Goal: Task Accomplishment & Management: Manage account settings

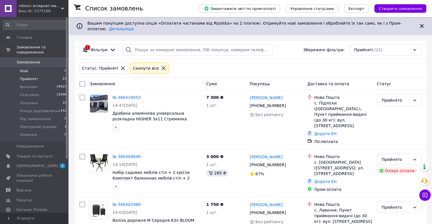
click at [30, 67] on li "Нові 0" at bounding box center [35, 71] width 70 height 8
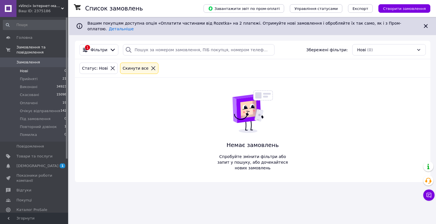
click at [43, 67] on li "Нові 0" at bounding box center [35, 71] width 70 height 8
click at [32, 99] on li "Оплачені 18" at bounding box center [35, 103] width 70 height 8
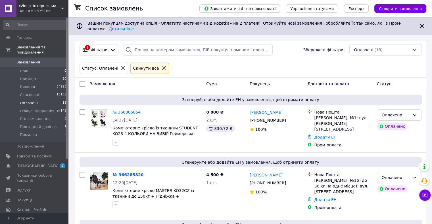
click at [35, 99] on li "Оплачені 18" at bounding box center [35, 103] width 70 height 8
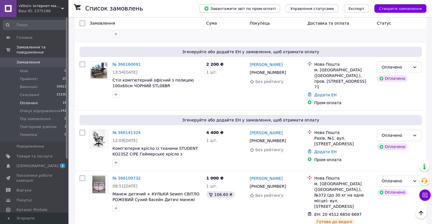
scroll to position [413, 0]
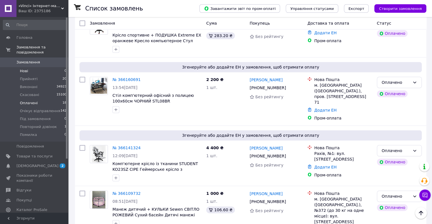
click at [32, 68] on li "Нові 0" at bounding box center [35, 71] width 70 height 8
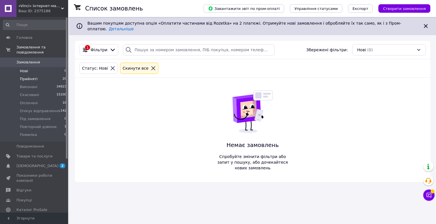
click at [37, 75] on li "Прийняті 20" at bounding box center [35, 79] width 70 height 8
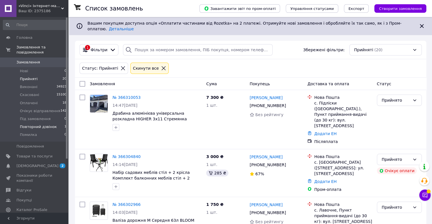
click at [47, 125] on span "Повторний дзвінок" at bounding box center [38, 127] width 37 height 5
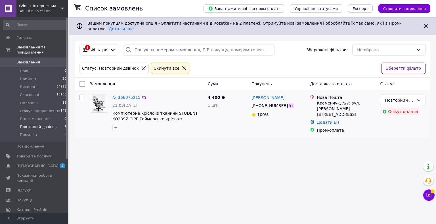
click at [289, 104] on icon at bounding box center [291, 106] width 5 height 5
click at [121, 95] on link "№ 366075215" at bounding box center [126, 97] width 28 height 5
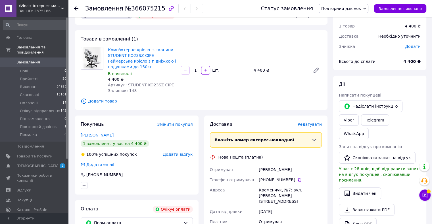
scroll to position [17, 0]
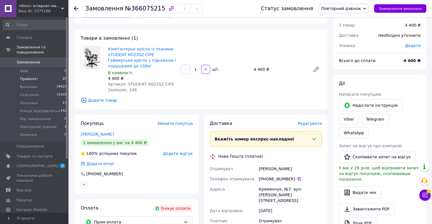
click at [41, 75] on li "Прийняті 20" at bounding box center [35, 79] width 70 height 8
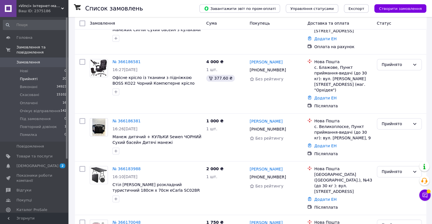
scroll to position [806, 0]
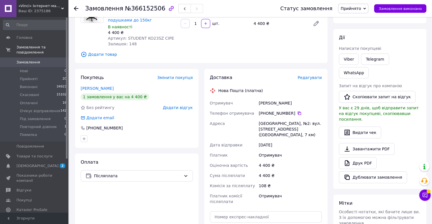
scroll to position [49, 0]
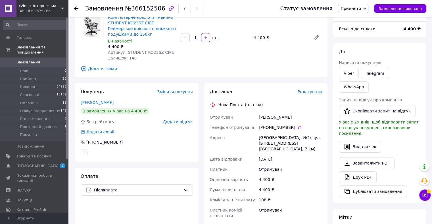
drag, startPoint x: 296, startPoint y: 118, endPoint x: 248, endPoint y: 114, distance: 48.1
click at [248, 114] on div "Отримувач Ткаченко Анастасія Телефон отримувача +380 95 043 56 71   Адреса Одес…" at bounding box center [266, 166] width 114 height 109
copy div "Отримувач Ткаченко Анастасія"
click at [355, 8] on span "Прийнято" at bounding box center [350, 8] width 20 height 5
click at [358, 45] on li "Очікує відправлення" at bounding box center [361, 45] width 46 height 9
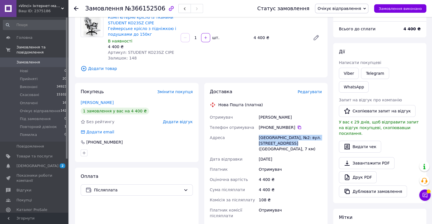
drag, startPoint x: 256, startPoint y: 137, endPoint x: 300, endPoint y: 142, distance: 43.7
click at [300, 142] on div "Отримувач Ткаченко Анастасія Телефон отримувача +380 95 043 56 71   Адреса Одес…" at bounding box center [266, 166] width 114 height 109
copy div "Адреса Одеса, №2: вул. Базова, 16 (Промринок, 7 км)"
drag, startPoint x: 291, startPoint y: 128, endPoint x: 269, endPoint y: 127, distance: 21.3
click at [269, 127] on div "+380 95 043 56 71" at bounding box center [289, 128] width 63 height 6
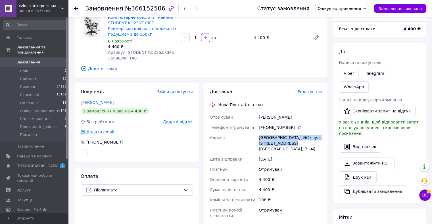
copy div "95 043 56 71"
click at [40, 75] on li "Прийняті 20" at bounding box center [35, 79] width 70 height 8
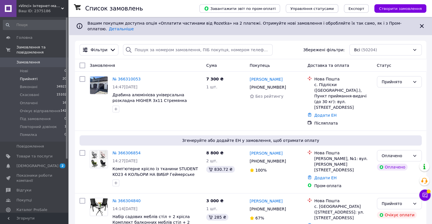
click at [30, 77] on span "Прийняті" at bounding box center [29, 79] width 18 height 5
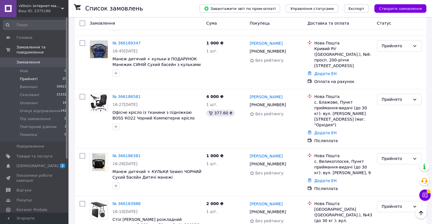
scroll to position [800, 0]
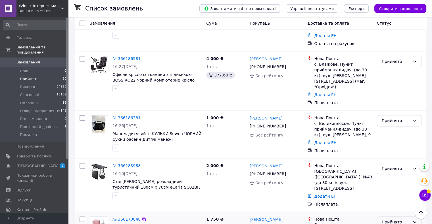
click at [381, 219] on div "Прийнято" at bounding box center [395, 222] width 28 height 6
drag, startPoint x: 381, startPoint y: 142, endPoint x: 389, endPoint y: 150, distance: 11.2
click at [381, 219] on div "Прийнято" at bounding box center [395, 222] width 28 height 6
click at [390, 219] on div "Прийнято" at bounding box center [395, 222] width 28 height 6
click at [388, 165] on li "Скасовано" at bounding box center [399, 165] width 44 height 10
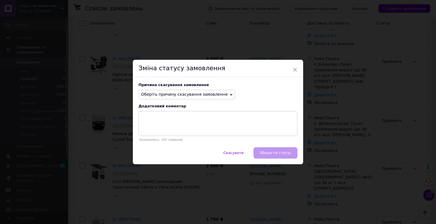
click at [184, 95] on span "Оберіть причину скасування замовлення" at bounding box center [184, 94] width 87 height 5
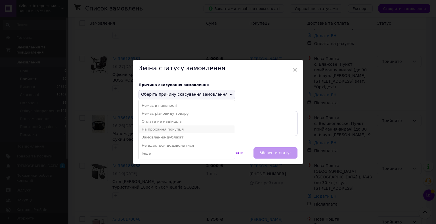
click at [150, 129] on li "На прохання покупця" at bounding box center [187, 130] width 96 height 8
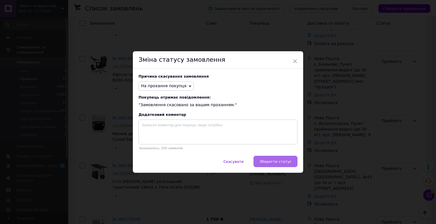
click at [265, 161] on span "Зберегти статус" at bounding box center [275, 162] width 32 height 4
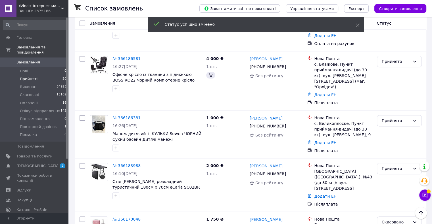
scroll to position [760, 0]
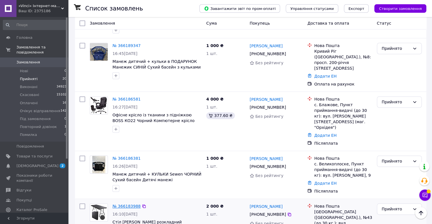
click at [123, 204] on link "№ 366183988" at bounding box center [126, 206] width 28 height 5
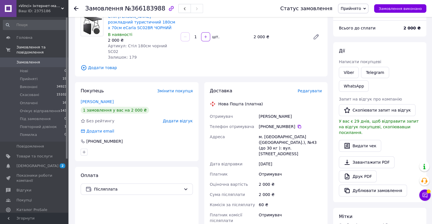
scroll to position [43, 0]
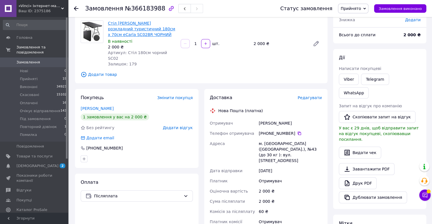
click at [125, 27] on link "Стіл садовий розкладний туристичний 180см х 70см eCarla SC02BR ЧОРНИЙ" at bounding box center [141, 29] width 67 height 16
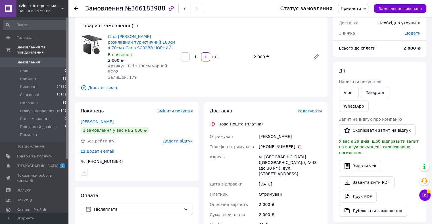
scroll to position [0, 0]
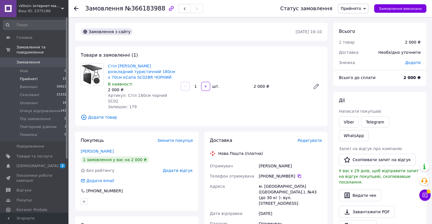
click at [29, 77] on span "Прийняті" at bounding box center [29, 79] width 18 height 5
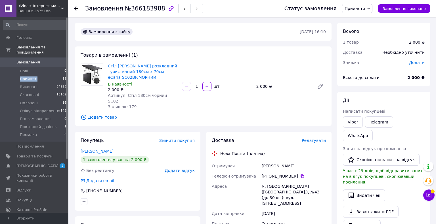
click at [29, 77] on span "Прийняті" at bounding box center [29, 79] width 18 height 5
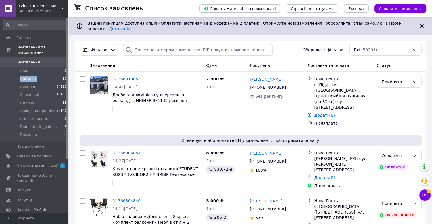
click at [40, 75] on li "Прийняті 18" at bounding box center [35, 79] width 70 height 8
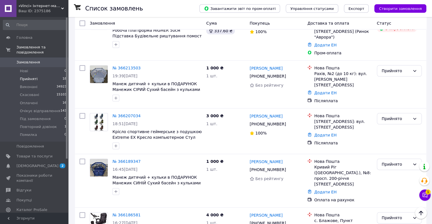
scroll to position [650, 0]
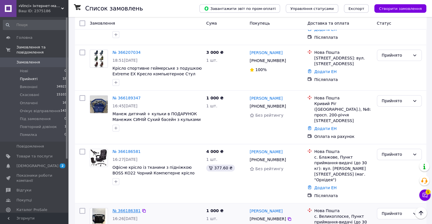
click at [127, 209] on link "№ 366186381" at bounding box center [126, 211] width 28 height 5
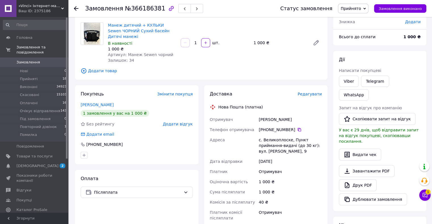
scroll to position [39, 0]
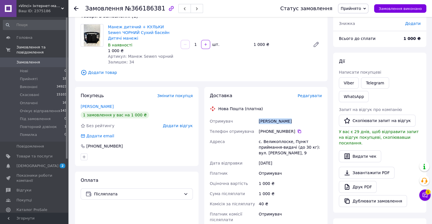
drag, startPoint x: 288, startPoint y: 122, endPoint x: 250, endPoint y: 120, distance: 37.5
click at [250, 120] on div "Отримувач Зюзіна Дарина Телефон отримувача +380 99 462 12 19   Адреса с. Велико…" at bounding box center [266, 170] width 114 height 109
copy div "Отримувач Зюзіна Дарина"
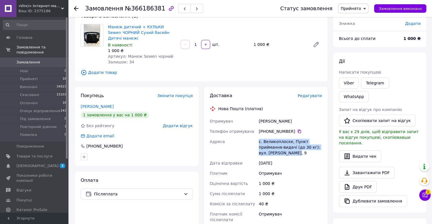
click at [298, 152] on div "с. Великоплоске, Пункт приймання-видачі (до 30 кг): вул. Терешкової, 9" at bounding box center [289, 148] width 65 height 22
copy div "с. Великоплоске, Пункт приймання-видачі (до 30 кг): вул. Терешкової, 9"
drag, startPoint x: 285, startPoint y: 130, endPoint x: 268, endPoint y: 131, distance: 16.8
click at [268, 131] on div "+380 99 462 12 19" at bounding box center [289, 132] width 63 height 6
copy div "99 462 12 19"
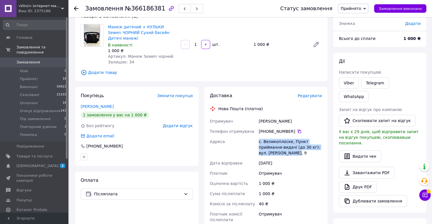
click at [354, 10] on span "Прийнято" at bounding box center [350, 8] width 20 height 5
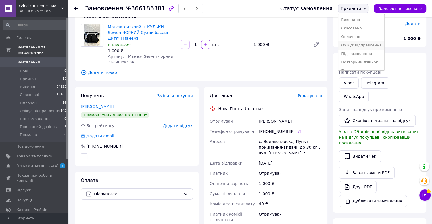
click at [356, 45] on li "Очікує відправлення" at bounding box center [361, 45] width 46 height 9
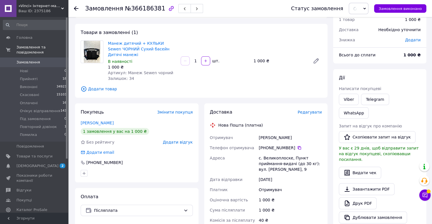
scroll to position [11, 0]
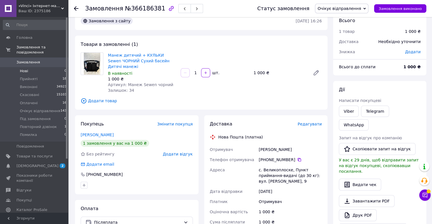
click at [28, 67] on li "Нові 0" at bounding box center [35, 71] width 70 height 8
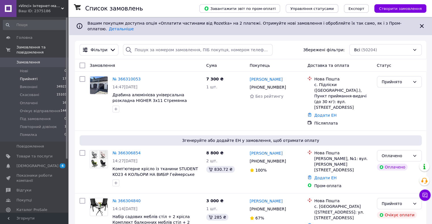
click at [24, 77] on span "Прийняті" at bounding box center [29, 79] width 18 height 5
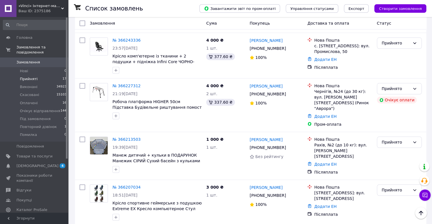
scroll to position [571, 0]
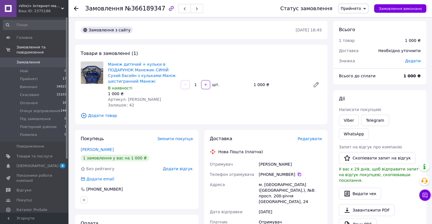
scroll to position [28, 0]
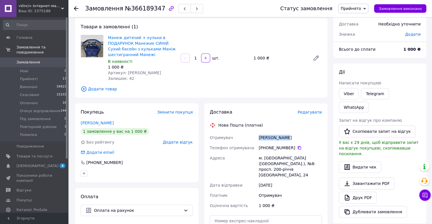
drag, startPoint x: 284, startPoint y: 140, endPoint x: 258, endPoint y: 136, distance: 26.6
click at [253, 136] on div "Отримувач Грузін Тарас Телефон отримувача +380 93 397 80 41   Адреса м. Кривий …" at bounding box center [266, 172] width 114 height 78
copy div "Отримувач Грузін Тарас"
click at [297, 147] on icon at bounding box center [299, 148] width 5 height 5
drag, startPoint x: 279, startPoint y: 137, endPoint x: 247, endPoint y: 137, distance: 32.3
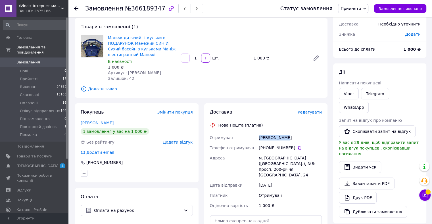
click at [243, 137] on div "Отримувач Грузін Тарас Телефон отримувача +380 93 397 80 41   Адреса м. Кривий …" at bounding box center [266, 172] width 114 height 78
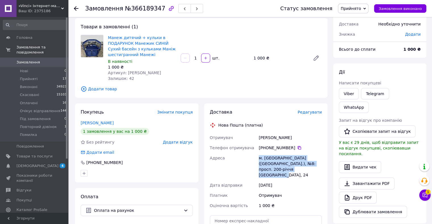
drag, startPoint x: 287, startPoint y: 165, endPoint x: 298, endPoint y: 165, distance: 11.1
click at [301, 167] on div "м. Кривий Ріг (Дніпропетровська обл.), №8: просп. 200-річчя Кривого Рогу, 24" at bounding box center [289, 166] width 65 height 27
copy div "м. Кривий Ріг (Дніпропетровська обл.), №8: просп. 200-річчя Кривого Рогу, 24"
drag, startPoint x: 291, startPoint y: 147, endPoint x: 268, endPoint y: 148, distance: 22.7
click at [268, 148] on div "+380 93 397 80 41" at bounding box center [289, 148] width 63 height 6
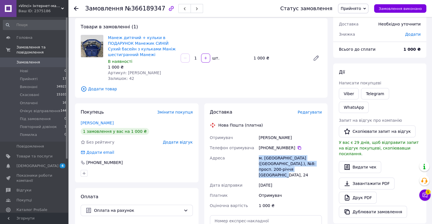
copy div "93 397 80 41"
click at [359, 9] on span "Прийнято" at bounding box center [350, 8] width 20 height 5
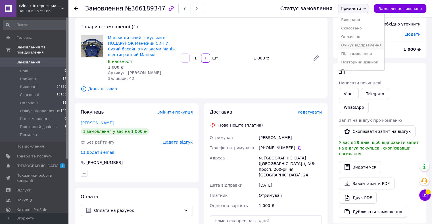
click at [357, 44] on li "Очікує відправлення" at bounding box center [361, 45] width 46 height 9
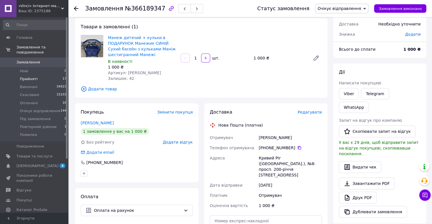
click at [31, 77] on span "Прийняті" at bounding box center [29, 79] width 18 height 5
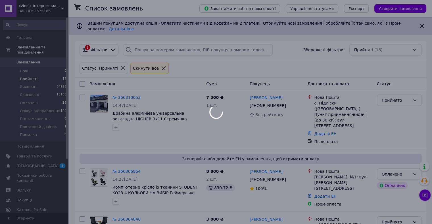
click at [33, 73] on div at bounding box center [216, 112] width 432 height 224
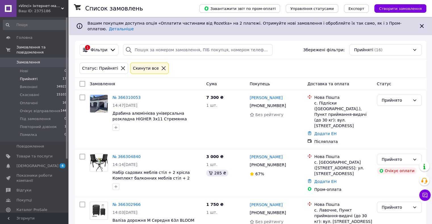
click at [34, 77] on span "Прийняті" at bounding box center [29, 79] width 18 height 5
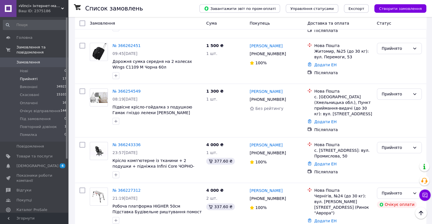
scroll to position [496, 0]
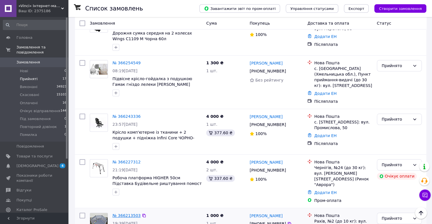
click at [123, 214] on link "№ 366213503" at bounding box center [126, 216] width 28 height 5
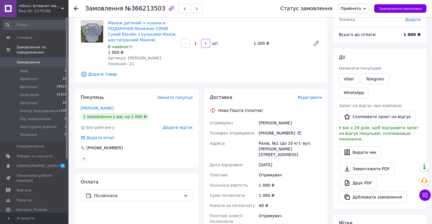
scroll to position [43, 0]
drag, startPoint x: 254, startPoint y: 123, endPoint x: 250, endPoint y: 123, distance: 4.3
click at [250, 123] on div "Отримувач Ковбаснюк Вероніка Телефон отримувача +380 97 231 36 39   Адреса Рахі…" at bounding box center [266, 172] width 114 height 109
copy div "Отримувач Ковбаснюк Вероніка"
drag, startPoint x: 256, startPoint y: 143, endPoint x: 282, endPoint y: 143, distance: 25.8
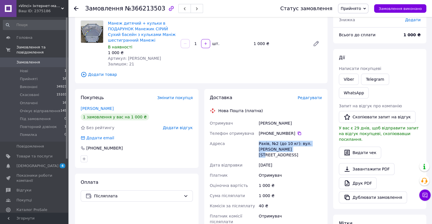
click at [291, 147] on div "Отримувач Ковбаснюк Вероніка Телефон отримувача +380 97 231 36 39   Адреса Рахі…" at bounding box center [266, 172] width 114 height 109
copy div "Адреса Рахів, №2 (до 10 кг): вул. Івана Франка, 1а"
drag, startPoint x: 291, startPoint y: 133, endPoint x: 268, endPoint y: 134, distance: 22.7
click at [268, 134] on div "+380 97 231 36 39" at bounding box center [289, 134] width 63 height 6
copy div "97 231 36 39"
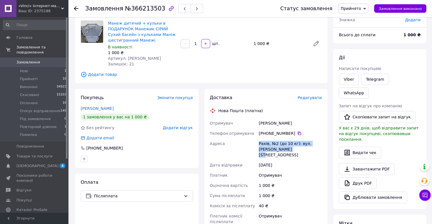
click at [362, 11] on span "Прийнято" at bounding box center [353, 9] width 30 height 10
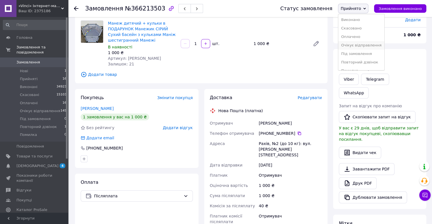
click at [358, 43] on li "Очікує відправлення" at bounding box center [361, 45] width 46 height 9
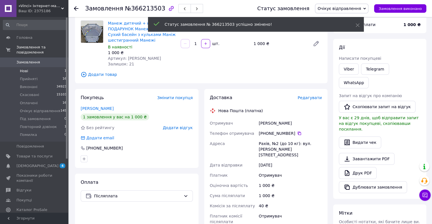
click at [31, 67] on li "Нові 1" at bounding box center [35, 71] width 70 height 8
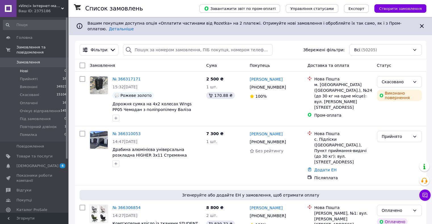
click at [39, 67] on li "Нові 0" at bounding box center [35, 71] width 70 height 8
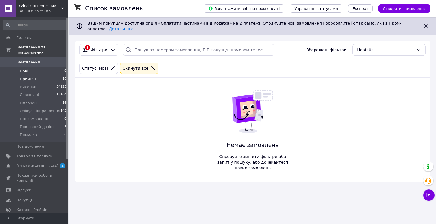
click at [35, 77] on span "Прийняті" at bounding box center [29, 79] width 18 height 5
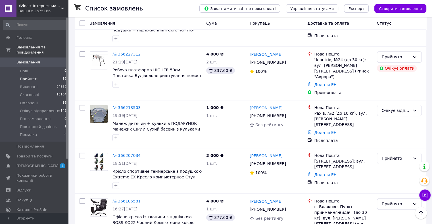
scroll to position [601, 0]
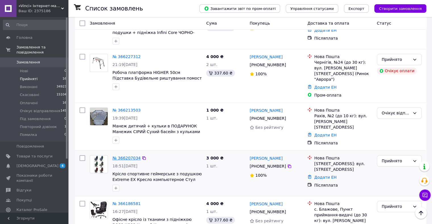
click at [127, 156] on link "№ 366207034" at bounding box center [126, 158] width 28 height 5
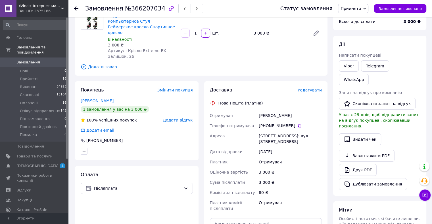
scroll to position [45, 0]
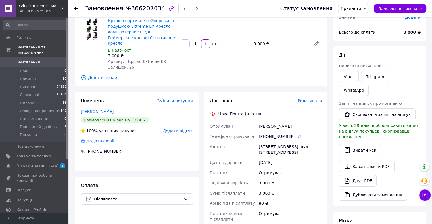
click at [98, 109] on div "Покупець Змінити покупця Глушко Тетяна 1 замовлення у вас на 3 000 ₴ 100% успіш…" at bounding box center [136, 131] width 123 height 79
click at [101, 110] on link "Глушко Тетяна" at bounding box center [97, 112] width 33 height 5
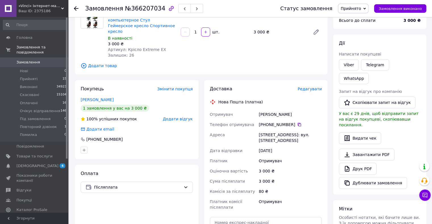
scroll to position [67, 0]
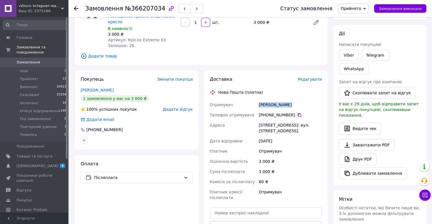
drag, startPoint x: 288, startPoint y: 98, endPoint x: 255, endPoint y: 98, distance: 33.5
click at [251, 100] on div "Отримувач Глушко Тетяна Телефон отримувача +380 99 957 97 42   Адреса Мала Виск…" at bounding box center [266, 151] width 114 height 103
copy div "Отримувач Глушко Тетяна"
drag, startPoint x: 291, startPoint y: 109, endPoint x: 269, endPoint y: 109, distance: 21.3
click at [269, 112] on div "+380 99 957 97 42" at bounding box center [289, 115] width 63 height 6
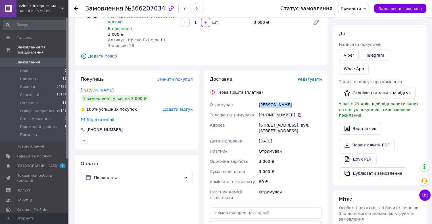
copy div "99 957 97 42"
drag, startPoint x: 259, startPoint y: 120, endPoint x: 271, endPoint y: 126, distance: 13.8
click at [271, 126] on div "Мала Виска, №1: вул. Центральна, 139" at bounding box center [289, 128] width 65 height 16
copy div "Мала Виска, №1: вул. Центральна, 139"
click at [361, 7] on span "Прийнято" at bounding box center [350, 8] width 20 height 5
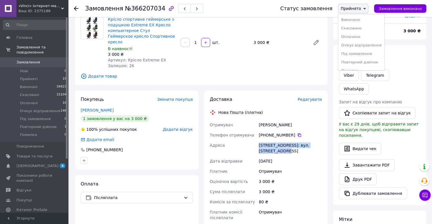
scroll to position [0, 0]
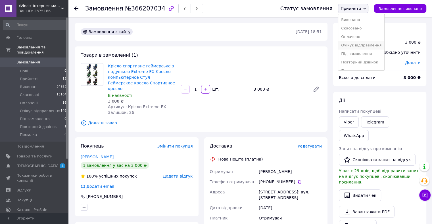
click at [362, 46] on li "Очікує відправлення" at bounding box center [361, 45] width 46 height 9
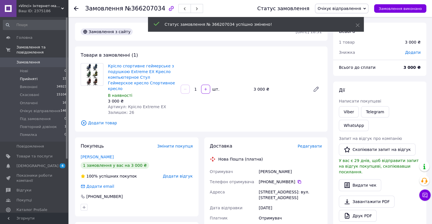
click at [26, 77] on span "Прийняті" at bounding box center [29, 79] width 18 height 5
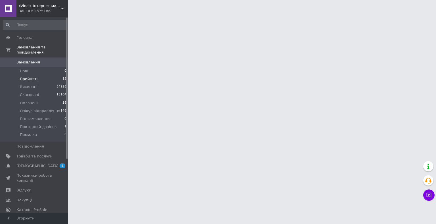
click at [28, 77] on span "Прийняті" at bounding box center [29, 79] width 18 height 5
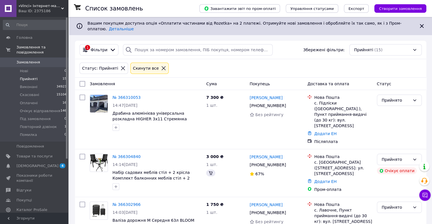
drag, startPoint x: 29, startPoint y: 75, endPoint x: 383, endPoint y: 60, distance: 354.4
click at [29, 77] on span "Прийняті" at bounding box center [29, 79] width 18 height 5
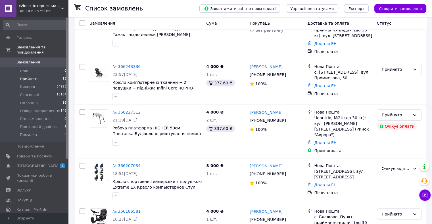
scroll to position [572, 0]
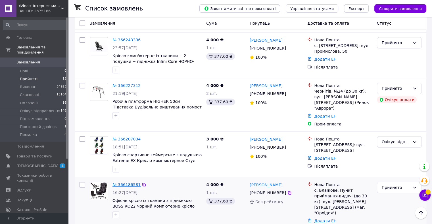
click at [120, 183] on link "№ 366186581" at bounding box center [126, 185] width 28 height 5
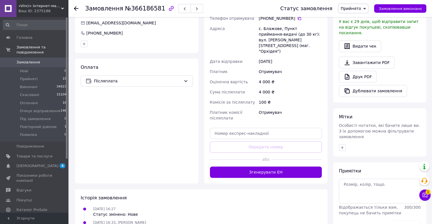
scroll to position [34, 0]
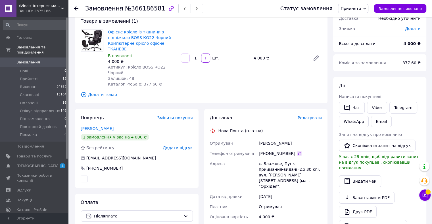
click at [297, 152] on icon at bounding box center [299, 154] width 5 height 5
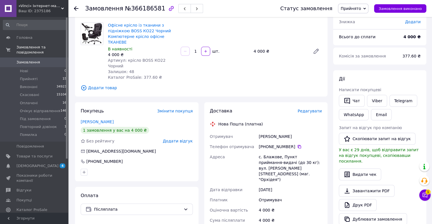
scroll to position [39, 0]
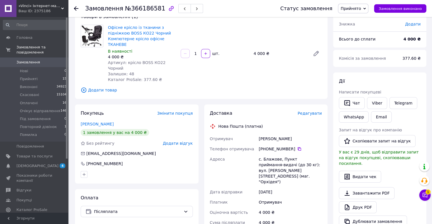
drag, startPoint x: 282, startPoint y: 127, endPoint x: 256, endPoint y: 127, distance: 26.4
click at [256, 134] on div "Отримувач Рябущиць Борис Телефон отримувача +380 67 194 66 78   Адреса с. Блажо…" at bounding box center [266, 194] width 114 height 120
copy div "Отримувач Рябущиць Борис"
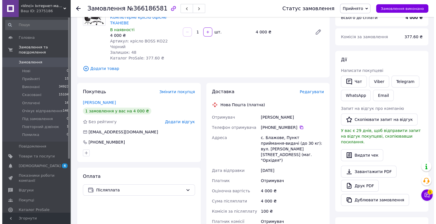
scroll to position [59, 0]
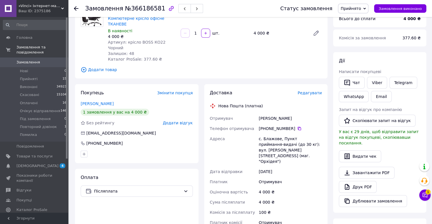
click at [316, 91] on span "Редагувати" at bounding box center [309, 93] width 24 height 5
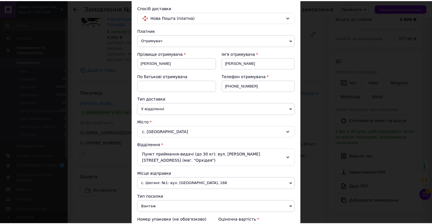
scroll to position [0, 0]
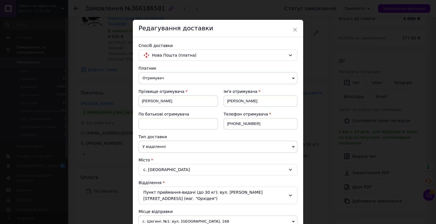
click at [293, 26] on span "×" at bounding box center [294, 30] width 5 height 10
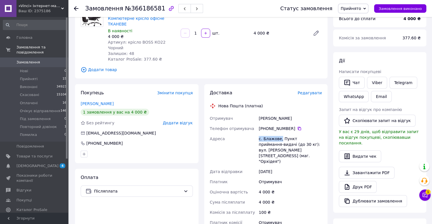
drag, startPoint x: 258, startPoint y: 129, endPoint x: 279, endPoint y: 129, distance: 20.4
click at [279, 134] on div "с. Блажове, Пункт приймання-видачі (до 30 кг): вул. Забарська, 12а (маг. "Орхід…" at bounding box center [289, 150] width 65 height 33
drag, startPoint x: 259, startPoint y: 106, endPoint x: 255, endPoint y: 105, distance: 3.5
click at [252, 113] on div "Отримувач Рябущиць Борис Телефон отримувача +380 67 194 66 78   Адреса с. Блажо…" at bounding box center [266, 173] width 114 height 120
drag, startPoint x: 291, startPoint y: 117, endPoint x: 268, endPoint y: 117, distance: 23.3
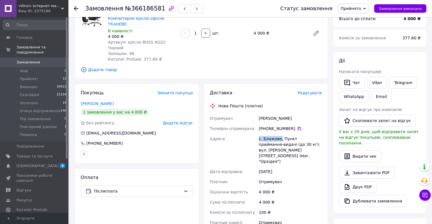
click at [268, 126] on div "+380 67 194 66 78" at bounding box center [289, 129] width 63 height 6
click at [357, 7] on span "Прийнято" at bounding box center [350, 8] width 20 height 5
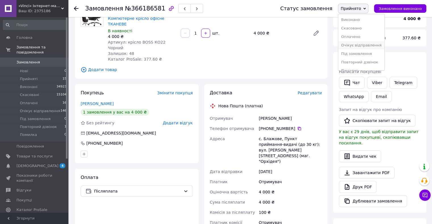
click at [356, 47] on li "Очікує відправлення" at bounding box center [361, 45] width 46 height 9
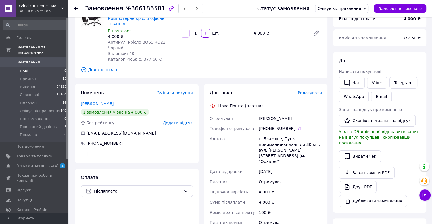
click at [37, 69] on li "Нові 0" at bounding box center [35, 71] width 70 height 8
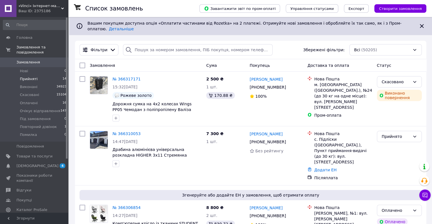
click at [40, 75] on li "Прийняті 14" at bounding box center [35, 79] width 70 height 8
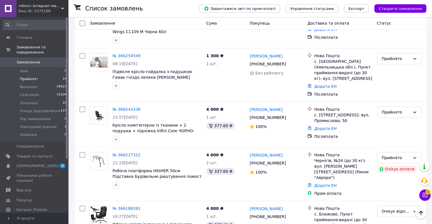
scroll to position [501, 0]
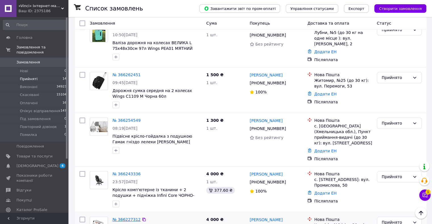
click at [119, 218] on link "№ 366227312" at bounding box center [126, 220] width 28 height 5
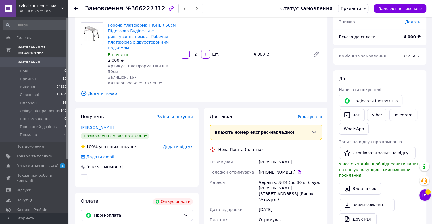
scroll to position [42, 0]
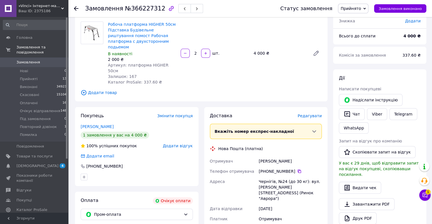
click at [299, 169] on div "+380 93 794 60 56" at bounding box center [289, 172] width 63 height 6
click at [297, 169] on icon at bounding box center [299, 171] width 5 height 5
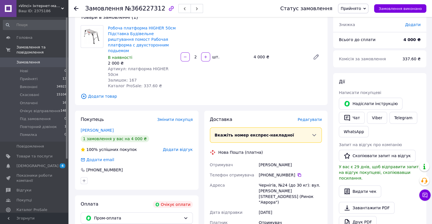
scroll to position [41, 0]
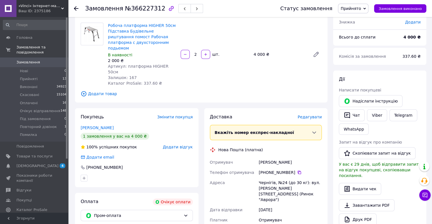
drag, startPoint x: 284, startPoint y: 152, endPoint x: 256, endPoint y: 155, distance: 27.4
click at [256, 157] on div "Отримувач Радченко Александр Телефон отримувача +380 93 794 60 56   Адреса Черн…" at bounding box center [266, 196] width 114 height 78
drag, startPoint x: 302, startPoint y: 151, endPoint x: 297, endPoint y: 174, distance: 23.2
click at [252, 182] on div "Отримувач Радченко Александр Телефон отримувача +380 93 794 60 56   Адреса Черн…" at bounding box center [266, 196] width 114 height 78
click at [313, 170] on div "+380 93 794 60 56" at bounding box center [289, 173] width 63 height 6
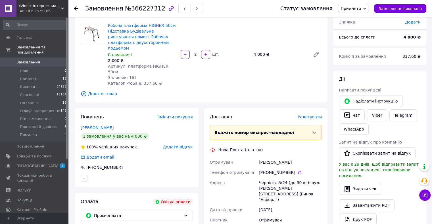
click at [319, 178] on div "Чернігів, №24 (до 30 кг): вул. Любецька, 155 (Ринок "Аврора")" at bounding box center [289, 191] width 65 height 27
drag, startPoint x: 318, startPoint y: 176, endPoint x: 277, endPoint y: 160, distance: 43.9
click at [300, 178] on div "Чернігів, №24 (до 30 кг): вул. Любецька, 155 (Ринок "Аврора")" at bounding box center [289, 191] width 65 height 27
click at [289, 165] on div "Отримувач Радченко Александр Телефон отримувача +380 93 794 60 56   Адреса Черн…" at bounding box center [266, 196] width 114 height 78
drag, startPoint x: 277, startPoint y: 160, endPoint x: 255, endPoint y: 146, distance: 26.0
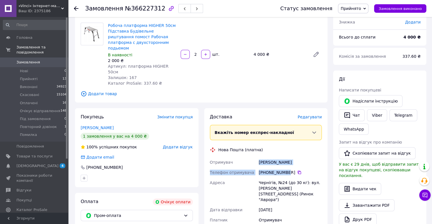
click at [255, 157] on div "Отримувач Радченко Александр Телефон отримувача +380 93 794 60 56   Адреса Черн…" at bounding box center [266, 196] width 114 height 78
click at [300, 147] on div "Нова Пошта (платна)" at bounding box center [265, 150] width 115 height 6
click at [355, 9] on span "Прийнято" at bounding box center [350, 8] width 20 height 5
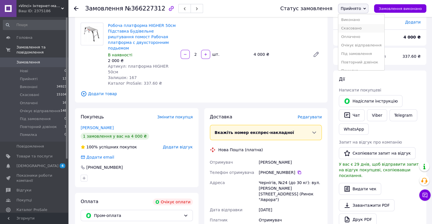
click at [356, 27] on li "Скасовано" at bounding box center [361, 28] width 46 height 9
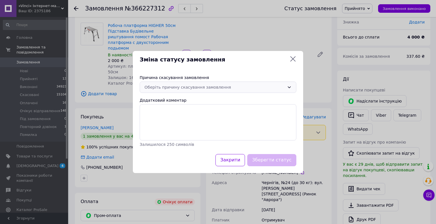
click at [166, 86] on div "Оберіть причину скасування замовлення" at bounding box center [214, 87] width 140 height 6
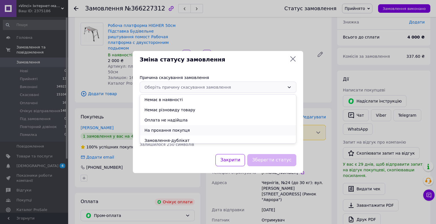
click at [153, 131] on li "На прохання покупця" at bounding box center [218, 130] width 156 height 10
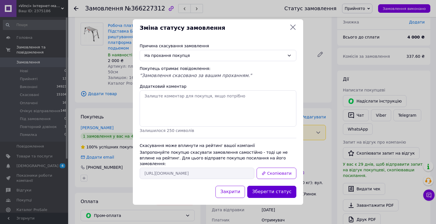
click at [283, 190] on button "Зберегти статус" at bounding box center [271, 192] width 49 height 12
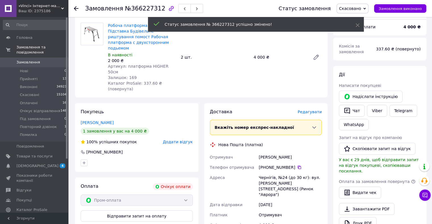
click at [44, 75] on li "Прийняті 13" at bounding box center [35, 79] width 70 height 8
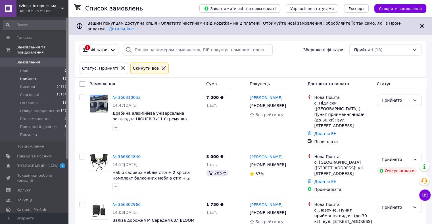
click at [41, 75] on li "Прийняті 13" at bounding box center [35, 79] width 70 height 8
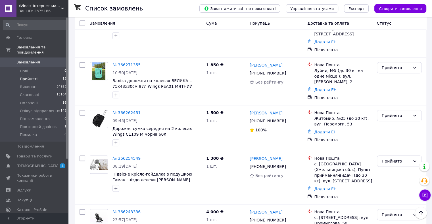
scroll to position [384, 0]
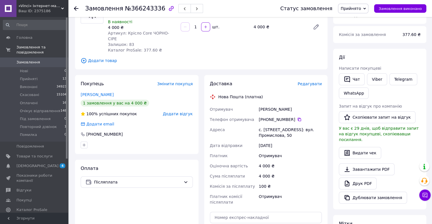
scroll to position [34, 0]
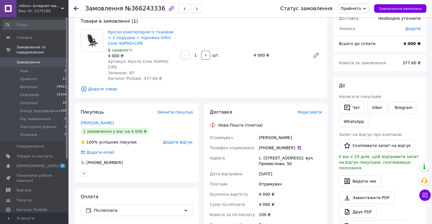
click at [297, 146] on icon at bounding box center [298, 147] width 3 height 3
click at [249, 133] on div "Отримувач Рущак Марта Телефон отримувача +380 97 924 42 41   Адреса с. Давидів,…" at bounding box center [266, 184] width 114 height 103
drag, startPoint x: 256, startPoint y: 152, endPoint x: 269, endPoint y: 161, distance: 15.2
click at [269, 161] on div "Отримувач Рущак Марта Телефон отримувача +380 97 924 42 41   Адреса с. Давидів,…" at bounding box center [266, 184] width 114 height 103
drag, startPoint x: 291, startPoint y: 143, endPoint x: 269, endPoint y: 142, distance: 22.1
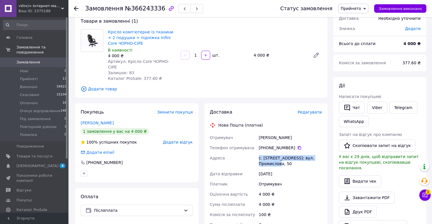
click at [269, 145] on div "+380 97 924 42 41" at bounding box center [289, 148] width 63 height 6
click at [357, 13] on span "Прийнято" at bounding box center [353, 9] width 30 height 10
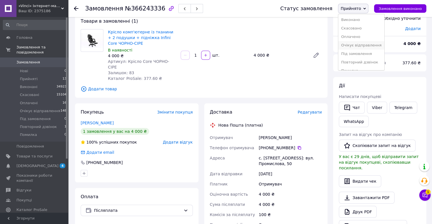
click at [358, 45] on li "Очікує відправлення" at bounding box center [361, 45] width 46 height 9
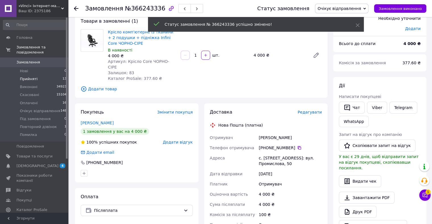
click at [33, 77] on span "Прийняті" at bounding box center [29, 79] width 18 height 5
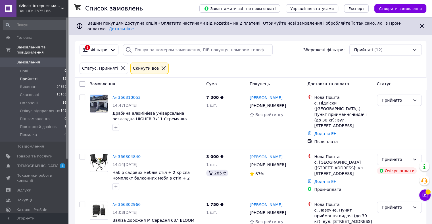
click at [38, 75] on li "Прийняті 12" at bounding box center [35, 79] width 70 height 8
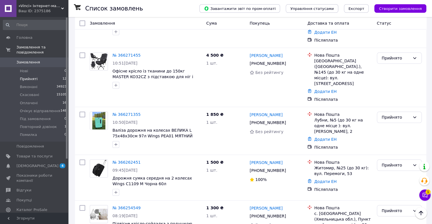
scroll to position [349, 0]
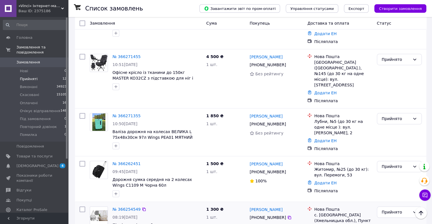
click at [123, 205] on div "№ 366254549 08:19, 12.10.2025 Підвісне крісло-гойдалка з подушкою Гамак гніздо …" at bounding box center [157, 225] width 94 height 41
click at [122, 207] on link "№ 366254549" at bounding box center [126, 209] width 28 height 5
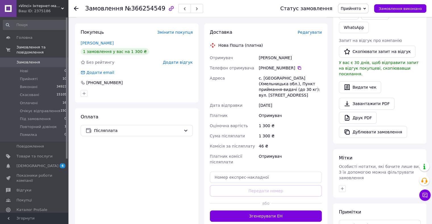
scroll to position [45, 0]
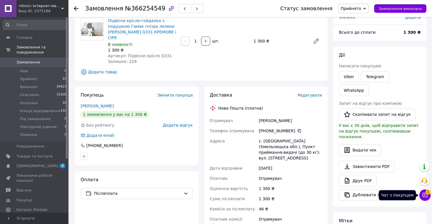
click at [424, 195] on icon at bounding box center [425, 196] width 6 height 6
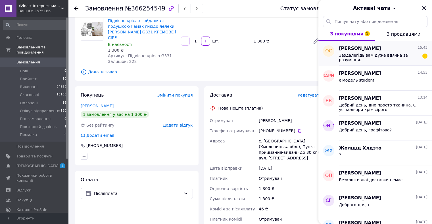
click at [380, 55] on span "Заздалегідь вам дуже вдячна за розуміння." at bounding box center [378, 57] width 81 height 9
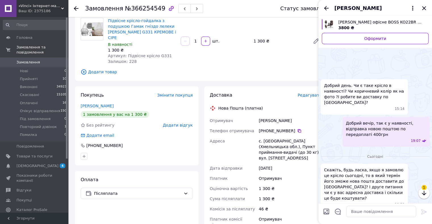
scroll to position [354, 0]
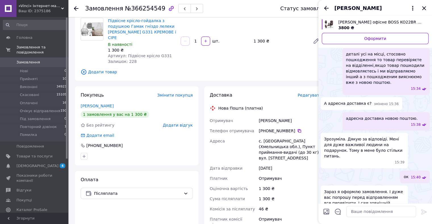
click at [326, 212] on input "Завантажити файли" at bounding box center [326, 212] width 7 height 7
type input "C:\fakepath\зображення_viber_2023-11-15_09-47-58-868.jpg"
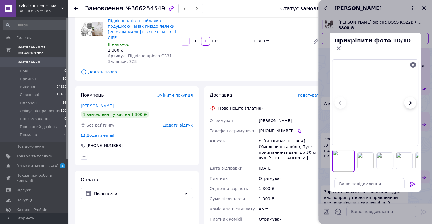
click at [413, 181] on icon at bounding box center [412, 184] width 7 height 7
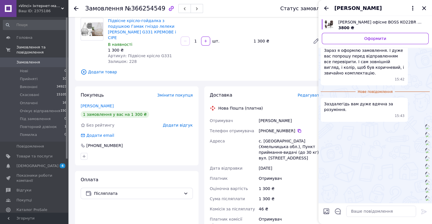
scroll to position [1213, 0]
click at [425, 8] on icon "Закрити" at bounding box center [423, 8] width 7 height 7
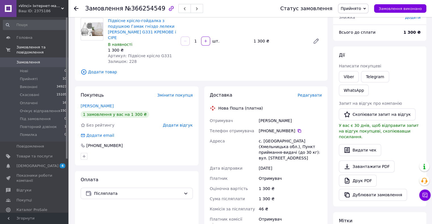
click at [367, 8] on span "Прийнято" at bounding box center [353, 9] width 30 height 10
click at [359, 55] on li "Повторний дзвінок" at bounding box center [361, 56] width 46 height 9
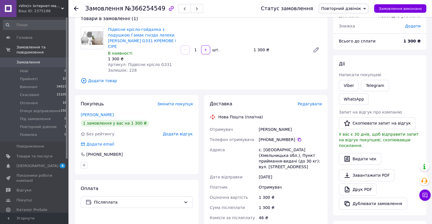
scroll to position [35, 0]
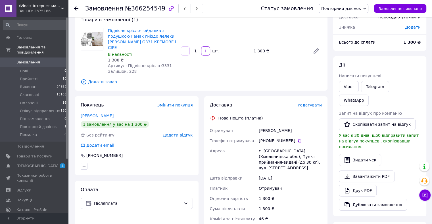
drag, startPoint x: 259, startPoint y: 125, endPoint x: 299, endPoint y: 125, distance: 40.6
click at [299, 126] on div "Селезньова Валентина" at bounding box center [289, 131] width 65 height 10
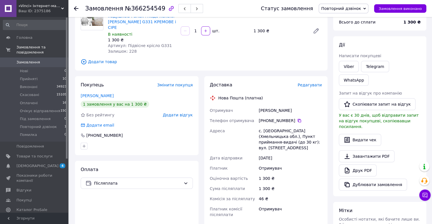
scroll to position [48, 0]
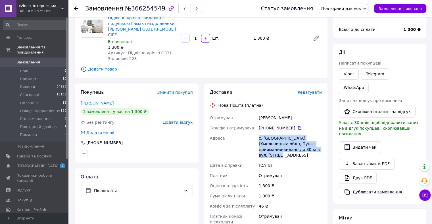
drag, startPoint x: 303, startPoint y: 142, endPoint x: 255, endPoint y: 129, distance: 49.7
click at [255, 129] on div "Отримувач Селезньова Валентина Телефон отримувача +380 68 839 94 34   Адреса с.…" at bounding box center [266, 170] width 114 height 115
click at [306, 144] on div "с. Зяньківці (Хмельницька обл.), Пункт приймання-видачі (до 30 кг): вул. Центра…" at bounding box center [289, 146] width 65 height 27
drag, startPoint x: 302, startPoint y: 144, endPoint x: 248, endPoint y: 139, distance: 54.7
click at [248, 139] on div "Отримувач Селезньова Валентина Телефон отримувача +380 68 839 94 34   Адреса с.…" at bounding box center [266, 170] width 114 height 115
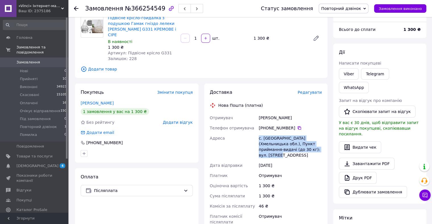
click at [255, 135] on div "Адреса" at bounding box center [233, 146] width 49 height 27
drag, startPoint x: 259, startPoint y: 133, endPoint x: 309, endPoint y: 146, distance: 51.8
click at [309, 146] on div "с. Зяньківці (Хмельницька обл.), Пункт приймання-видачі (до 30 кг): вул. Центра…" at bounding box center [289, 146] width 65 height 27
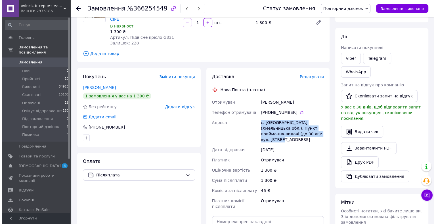
scroll to position [69, 0]
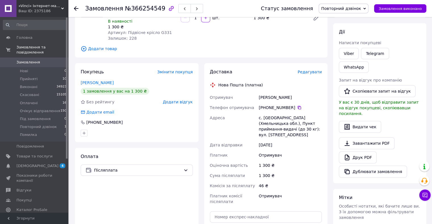
click at [312, 70] on span "Редагувати" at bounding box center [309, 72] width 24 height 5
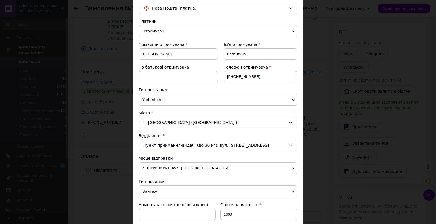
scroll to position [57, 0]
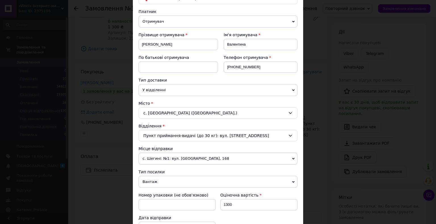
click at [156, 114] on div "с. Зяньківці (Хмельницька обл.)" at bounding box center [217, 113] width 159 height 11
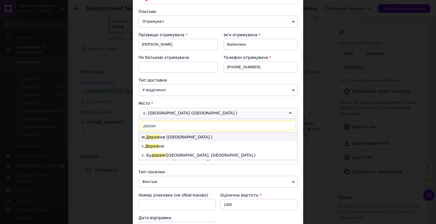
type input "дераж"
click at [154, 138] on span "Дераж" at bounding box center [153, 137] width 14 height 5
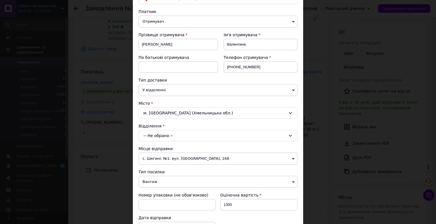
click at [153, 138] on div "-- Не обрано --" at bounding box center [217, 135] width 159 height 11
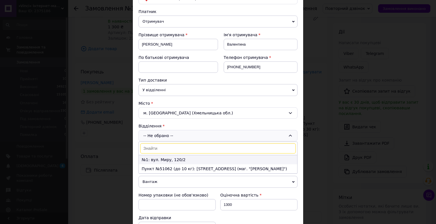
click at [155, 159] on li "№1: вул. Миру, 120/2" at bounding box center [218, 159] width 158 height 9
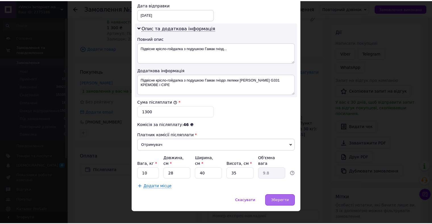
scroll to position [270, 0]
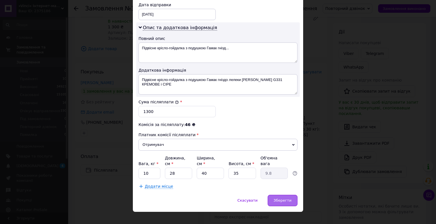
click at [283, 199] on span "Зберегти" at bounding box center [283, 201] width 18 height 4
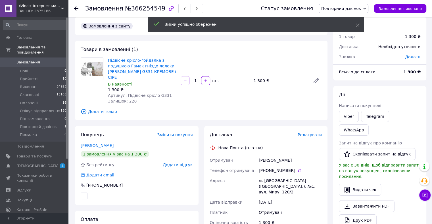
scroll to position [0, 0]
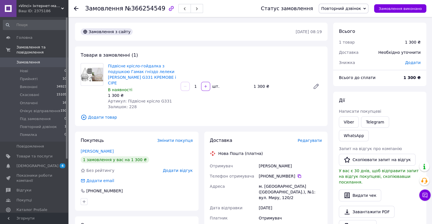
drag, startPoint x: 286, startPoint y: 159, endPoint x: 254, endPoint y: 158, distance: 31.8
click at [254, 161] on div "Отримувач Селезньова Валентина Телефон отримувача +380 68 839 94 34   Адреса м.…" at bounding box center [266, 215] width 114 height 109
drag, startPoint x: 263, startPoint y: 158, endPoint x: 269, endPoint y: 160, distance: 6.6
drag, startPoint x: 281, startPoint y: 184, endPoint x: 300, endPoint y: 185, distance: 18.4
click at [308, 186] on div "м. Деражня (Хмельницька обл.), №1: вул. Миру, 120/2" at bounding box center [289, 193] width 65 height 22
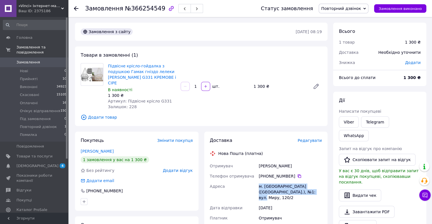
click at [355, 9] on span "Повторний дзвінок" at bounding box center [341, 8] width 40 height 5
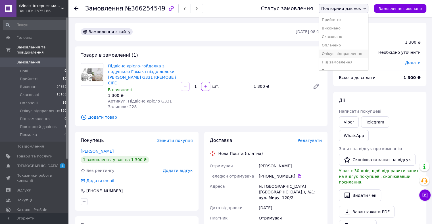
click at [345, 52] on li "Очікує відправлення" at bounding box center [343, 54] width 49 height 9
drag, startPoint x: 280, startPoint y: 170, endPoint x: 269, endPoint y: 171, distance: 11.4
click at [269, 174] on div "+380 68 839 94 34" at bounding box center [289, 177] width 63 height 6
click at [43, 75] on li "Прийняті 10" at bounding box center [35, 79] width 70 height 8
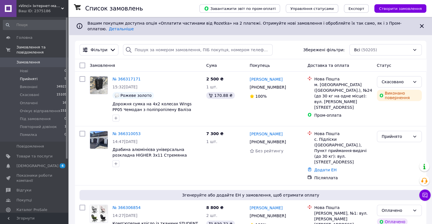
click at [30, 77] on span "Прийняті" at bounding box center [29, 79] width 18 height 5
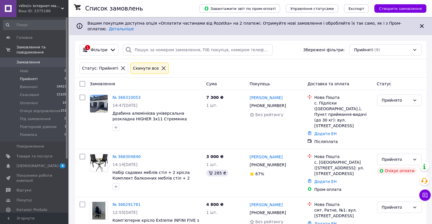
click at [35, 75] on li "Прийняті 9" at bounding box center [35, 79] width 70 height 8
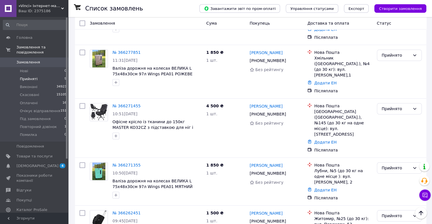
scroll to position [245, 0]
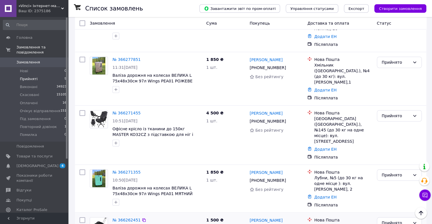
click at [384, 220] on div "Прийнято" at bounding box center [395, 223] width 28 height 6
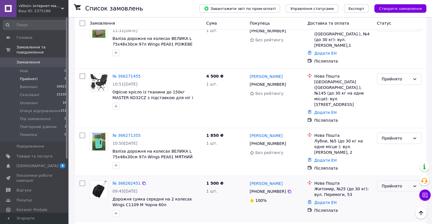
scroll to position [289, 0]
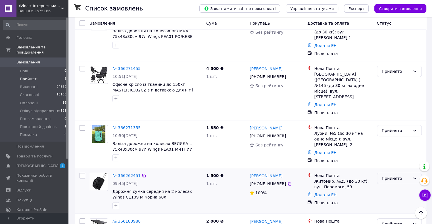
click at [395, 176] on div "Прийнято" at bounding box center [395, 179] width 28 height 6
click at [388, 180] on li "Повторний дзвінок" at bounding box center [399, 181] width 44 height 16
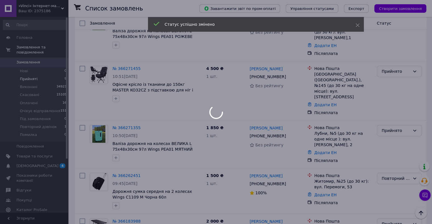
scroll to position [243, 0]
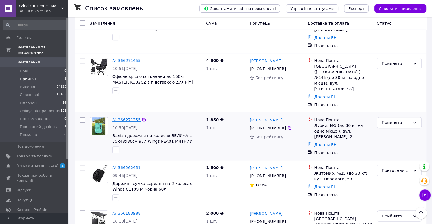
click at [127, 118] on link "№ 366271355" at bounding box center [126, 120] width 28 height 5
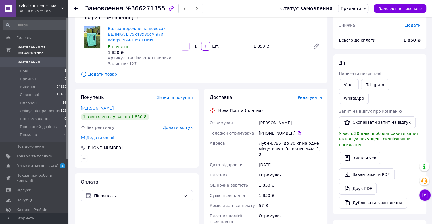
scroll to position [49, 0]
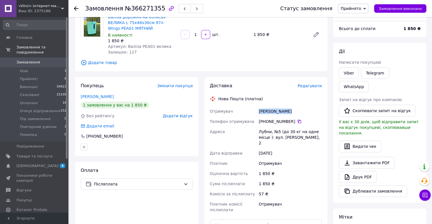
drag, startPoint x: 279, startPoint y: 107, endPoint x: 247, endPoint y: 108, distance: 31.2
click at [246, 108] on div "Отримувач Аношкіна Інна Телефон отримувача +380 95 708 20 03   Адреса Лубни, №5…" at bounding box center [266, 160] width 114 height 109
drag, startPoint x: 257, startPoint y: 131, endPoint x: 265, endPoint y: 133, distance: 7.8
click at [269, 142] on div "Лубни, №5 (до 30 кг на одне місце ): вул. Тютюнника Григора, 2" at bounding box center [289, 138] width 65 height 22
drag, startPoint x: 290, startPoint y: 121, endPoint x: 269, endPoint y: 121, distance: 21.0
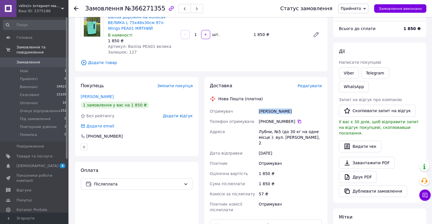
click at [269, 120] on div "+380 95 708 20 03" at bounding box center [289, 122] width 63 height 6
click at [357, 8] on span "Прийнято" at bounding box center [350, 8] width 20 height 5
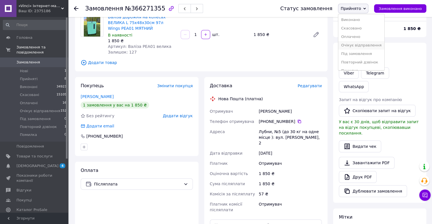
click at [361, 48] on li "Очікує відправлення" at bounding box center [361, 45] width 46 height 9
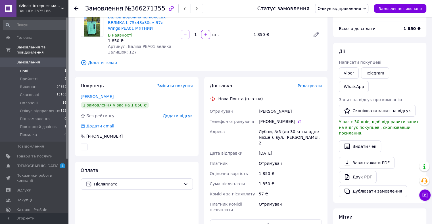
click at [24, 69] on span "Нові" at bounding box center [24, 71] width 8 height 5
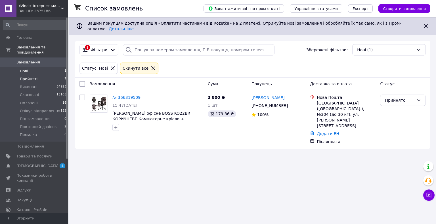
click at [30, 77] on span "Прийняті" at bounding box center [29, 79] width 18 height 5
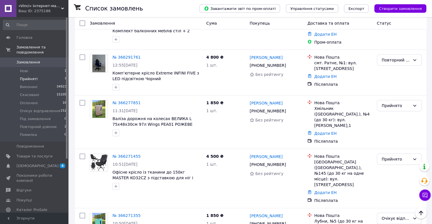
scroll to position [147, 0]
click at [123, 155] on link "№ 366271455" at bounding box center [126, 157] width 28 height 5
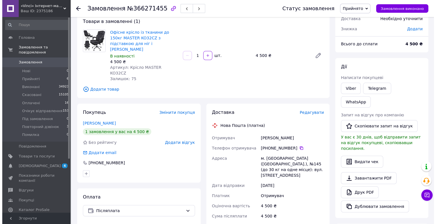
scroll to position [38, 0]
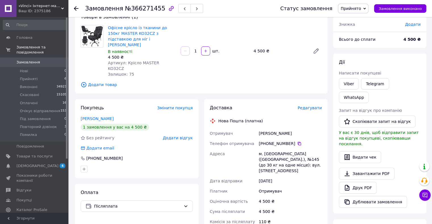
click at [317, 106] on span "Редагувати" at bounding box center [309, 108] width 24 height 5
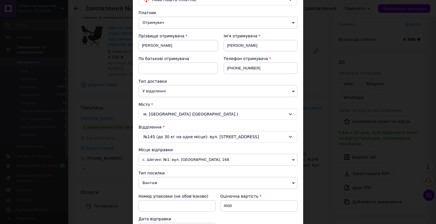
scroll to position [57, 0]
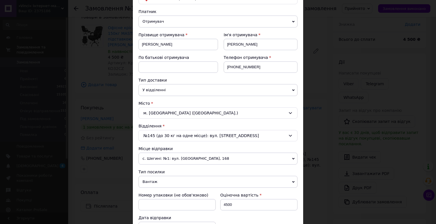
click at [153, 137] on div "№145 (до 30 кг на одне місце): вул. Героїв Дніпра, 53" at bounding box center [217, 135] width 159 height 11
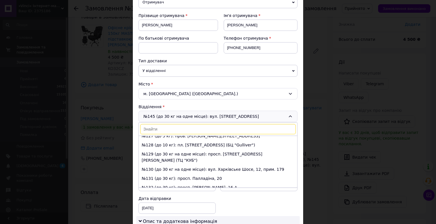
scroll to position [85, 0]
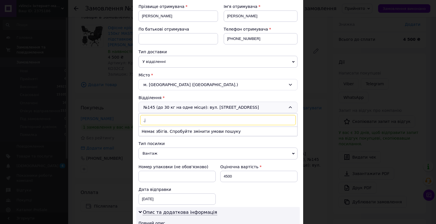
type input ","
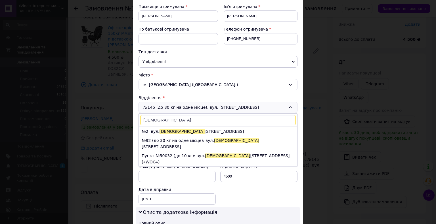
scroll to position [0, 0]
type input "бога"
click at [164, 132] on span "Бога" at bounding box center [181, 131] width 45 height 5
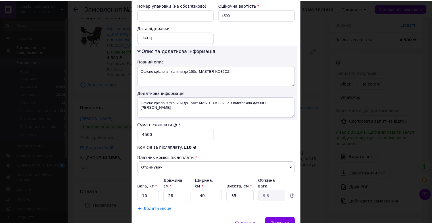
scroll to position [270, 0]
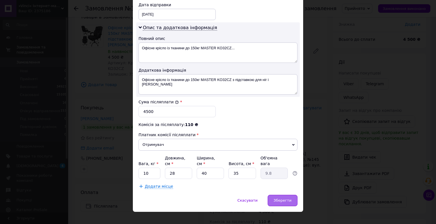
click at [281, 199] on span "Зберегти" at bounding box center [283, 201] width 18 height 4
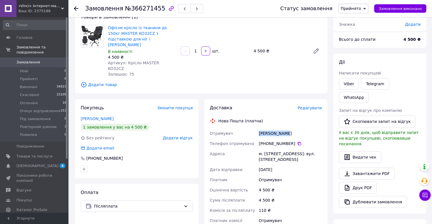
drag, startPoint x: 287, startPoint y: 121, endPoint x: 254, endPoint y: 120, distance: 33.5
click at [254, 129] on div "Отримувач Шульга Денис Телефон отримувача +380 97 578 87 89   Адреса м. Київ (К…" at bounding box center [266, 180] width 114 height 103
drag, startPoint x: 258, startPoint y: 143, endPoint x: 269, endPoint y: 143, distance: 10.2
click at [291, 149] on div "м. Київ (Київська обл.), №2: вул. Богатирська, 11" at bounding box center [289, 157] width 65 height 16
drag, startPoint x: 291, startPoint y: 132, endPoint x: 269, endPoint y: 133, distance: 21.9
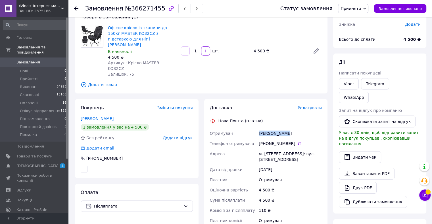
click at [269, 141] on div "+380 97 578 87 89" at bounding box center [289, 144] width 63 height 6
click at [354, 7] on span "Прийнято" at bounding box center [350, 8] width 20 height 5
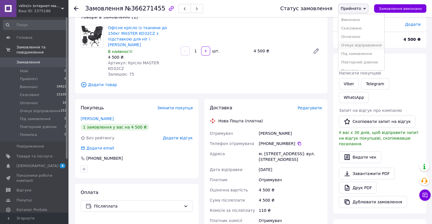
click at [359, 45] on li "Очікує відправлення" at bounding box center [361, 45] width 46 height 9
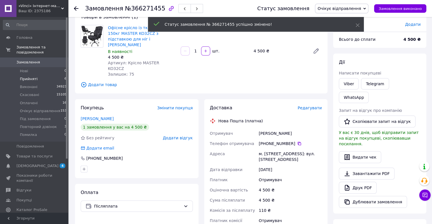
click at [33, 77] on span "Прийняті" at bounding box center [29, 79] width 18 height 5
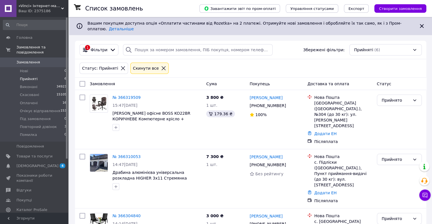
click at [39, 75] on li "Прийняті 6" at bounding box center [35, 79] width 70 height 8
click at [34, 101] on span "Оплачені" at bounding box center [29, 103] width 18 height 5
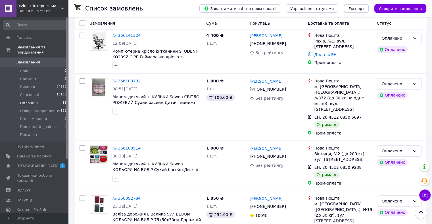
scroll to position [426, 0]
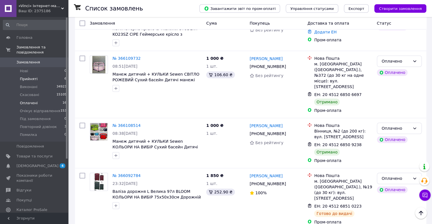
click at [38, 75] on li "Прийняті 6" at bounding box center [35, 79] width 70 height 8
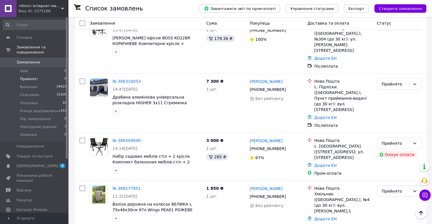
scroll to position [71, 0]
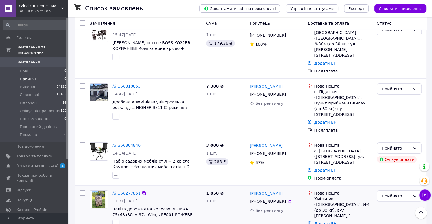
click at [125, 191] on link "№ 366277851" at bounding box center [126, 193] width 28 height 5
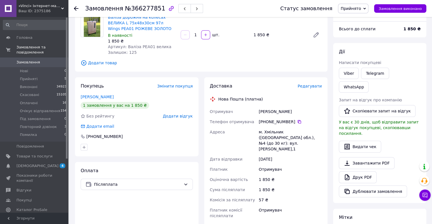
scroll to position [34, 0]
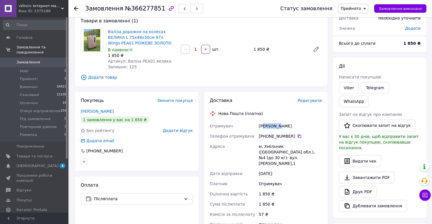
drag, startPoint x: 280, startPoint y: 125, endPoint x: 260, endPoint y: 125, distance: 19.9
click at [259, 125] on div "Бойко Яна" at bounding box center [289, 126] width 65 height 10
drag, startPoint x: 258, startPoint y: 147, endPoint x: 285, endPoint y: 153, distance: 27.8
click at [296, 156] on div "м. Хмільник (Вінницька обл.), №4 (до 30 кг): вул. Куліша Пантелеймона,1" at bounding box center [289, 155] width 65 height 27
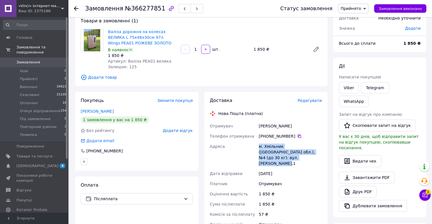
drag, startPoint x: 291, startPoint y: 137, endPoint x: 269, endPoint y: 136, distance: 22.1
click at [269, 136] on div "+380 96 417 11 48" at bounding box center [289, 137] width 63 height 6
click at [356, 11] on span "Прийнято" at bounding box center [353, 9] width 30 height 10
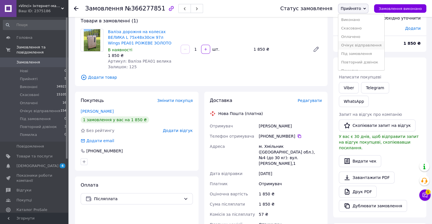
click at [354, 48] on li "Очікує відправлення" at bounding box center [361, 45] width 46 height 9
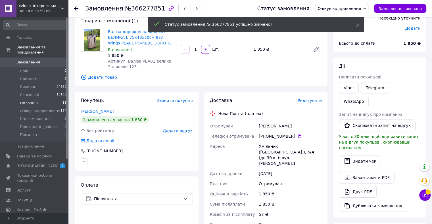
click at [36, 100] on li "Оплачені 16" at bounding box center [35, 103] width 70 height 8
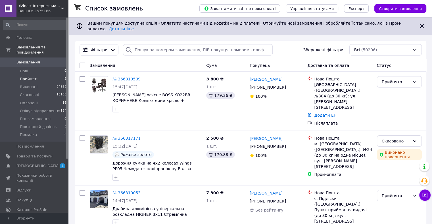
click at [32, 77] on span "Прийняті" at bounding box center [29, 79] width 18 height 5
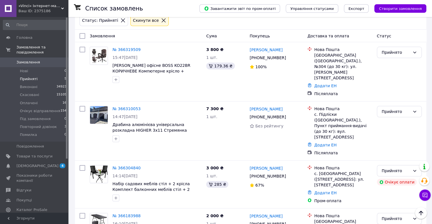
scroll to position [12, 0]
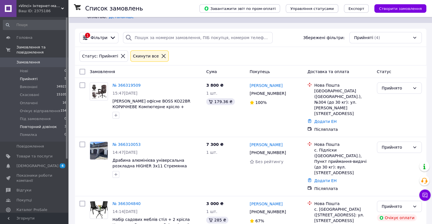
click at [41, 125] on span "Повторний дзвінок" at bounding box center [38, 127] width 37 height 5
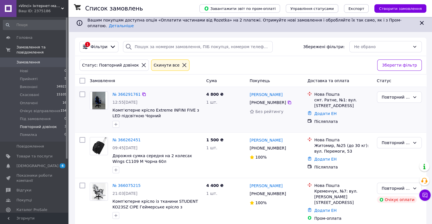
scroll to position [4, 0]
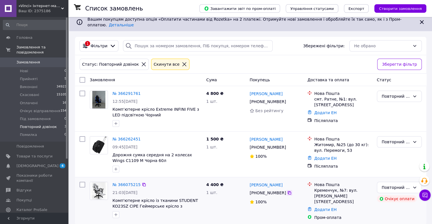
click at [287, 191] on icon at bounding box center [289, 193] width 5 height 5
drag, startPoint x: 285, startPoint y: 96, endPoint x: 289, endPoint y: 121, distance: 25.0
click at [287, 100] on icon at bounding box center [288, 101] width 3 height 3
click at [31, 67] on li "Нові 0" at bounding box center [35, 71] width 70 height 8
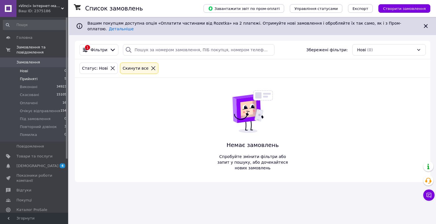
click at [26, 77] on span "Прийняті" at bounding box center [29, 79] width 18 height 5
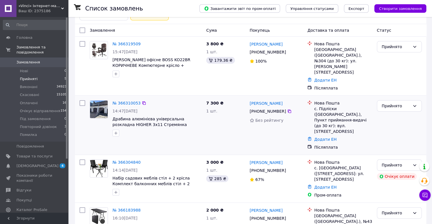
scroll to position [54, 0]
click at [22, 188] on span "Відгуки" at bounding box center [23, 190] width 15 height 5
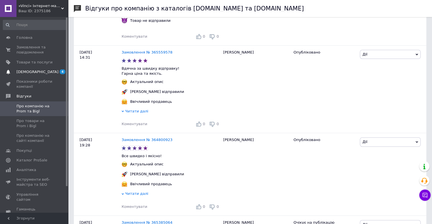
scroll to position [28, 0]
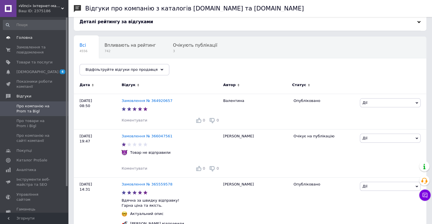
click at [30, 41] on link "Головна" at bounding box center [35, 38] width 70 height 10
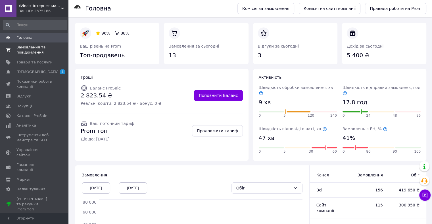
click at [24, 53] on span "Замовлення та повідомлення" at bounding box center [34, 50] width 36 height 10
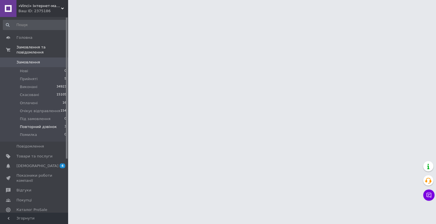
click at [42, 125] on span "Повторний дзвінок" at bounding box center [38, 127] width 37 height 5
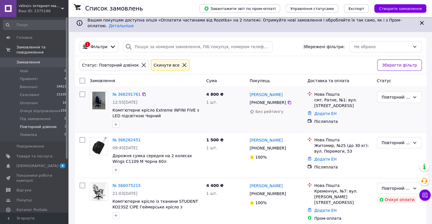
scroll to position [4, 0]
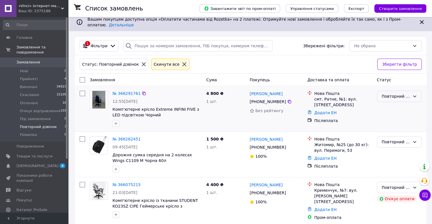
click at [401, 94] on div "Повторний дзвінок" at bounding box center [395, 96] width 28 height 6
click at [385, 124] on li "Скасовано" at bounding box center [399, 124] width 44 height 10
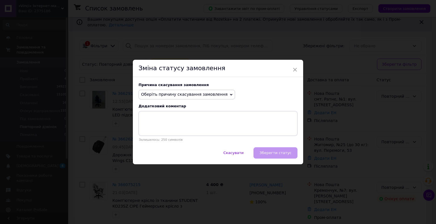
click at [161, 96] on span "Оберіть причину скасування замовлення" at bounding box center [184, 94] width 87 height 5
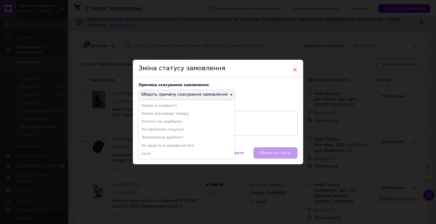
click at [293, 69] on span "×" at bounding box center [294, 70] width 5 height 10
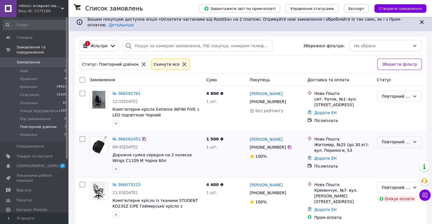
click at [395, 139] on div "Повторний дзвінок" at bounding box center [395, 142] width 28 height 6
click at [392, 169] on li "Скасовано" at bounding box center [399, 170] width 44 height 10
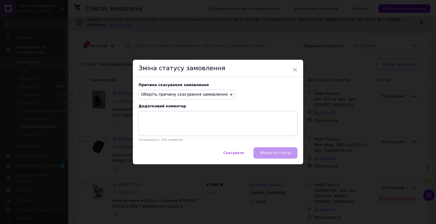
click at [186, 93] on span "Оберіть причину скасування замовлення" at bounding box center [184, 94] width 87 height 5
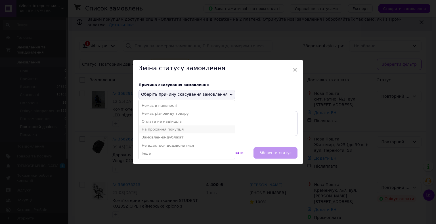
click at [155, 129] on li "На прохання покупця" at bounding box center [187, 130] width 96 height 8
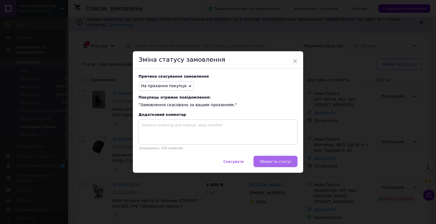
click at [277, 163] on span "Зберегти статус" at bounding box center [275, 162] width 32 height 4
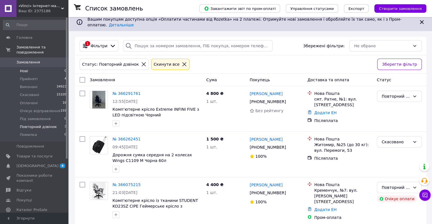
click at [30, 67] on li "Нові 0" at bounding box center [35, 71] width 70 height 8
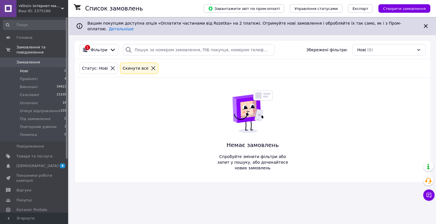
click at [35, 67] on li "Нові 0" at bounding box center [35, 71] width 70 height 8
click at [33, 67] on li "Нові 0" at bounding box center [35, 71] width 70 height 8
click at [31, 68] on li "Нові 0" at bounding box center [35, 71] width 70 height 8
